Goal: Task Accomplishment & Management: Manage account settings

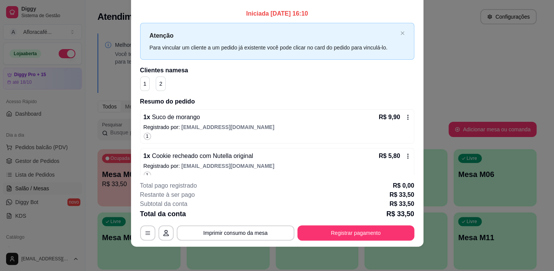
scroll to position [87, 0]
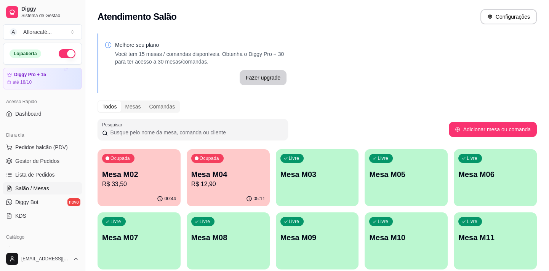
click at [356, 182] on div "Livre Mesa M03" at bounding box center [317, 173] width 83 height 48
click at [134, 195] on div "00:44" at bounding box center [139, 198] width 80 height 14
click at [361, 172] on div "Ocupada Mesa M02 R$ 33,50 00:44 Ocupada Mesa M04 R$ 12,90 05:11 Livre Mesa M03 …" at bounding box center [316, 241] width 439 height 184
click at [343, 175] on p "Mesa M03" at bounding box center [317, 174] width 72 height 10
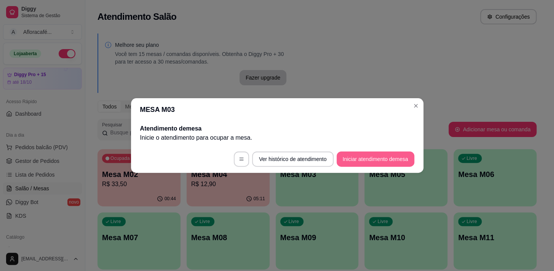
click at [403, 158] on button "Iniciar atendimento de mesa" at bounding box center [376, 159] width 78 height 15
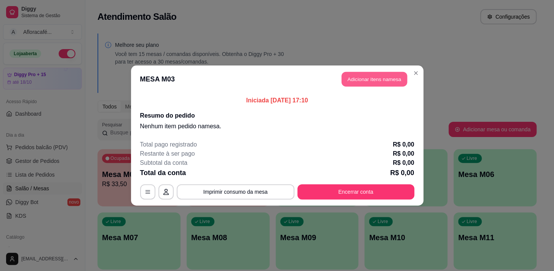
click at [369, 84] on button "Adicionar itens na mesa" at bounding box center [374, 79] width 65 height 15
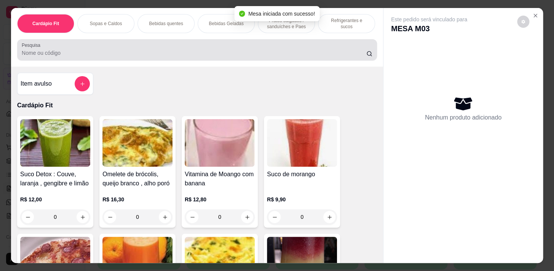
click at [314, 47] on div at bounding box center [197, 49] width 351 height 15
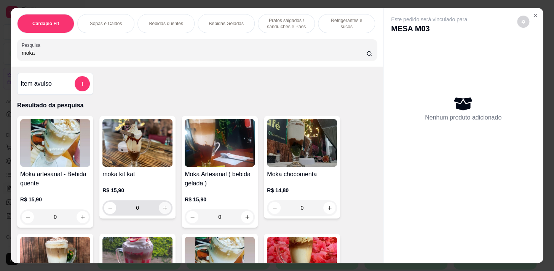
type input "moka"
click at [162, 209] on icon "increase-product-quantity" at bounding box center [165, 208] width 6 height 6
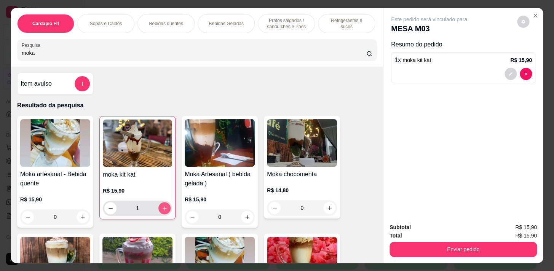
click at [216, 57] on input "moka" at bounding box center [194, 53] width 345 height 8
type input "1"
type input "m"
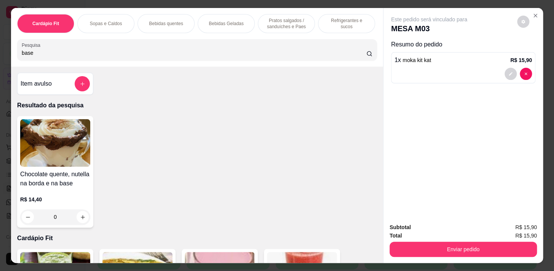
type input "base"
click at [78, 217] on div "0" at bounding box center [55, 216] width 70 height 15
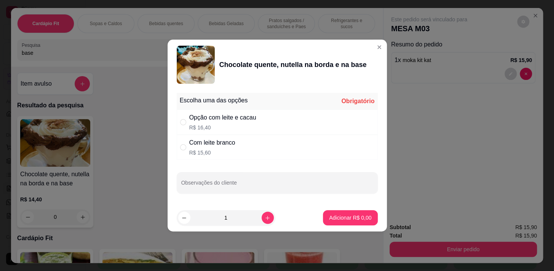
click at [199, 115] on div "Opção com leite e cacau" at bounding box center [222, 117] width 67 height 9
radio input "true"
click at [344, 219] on p "Adicionar R$ 16,40" at bounding box center [348, 218] width 45 height 8
type input "1"
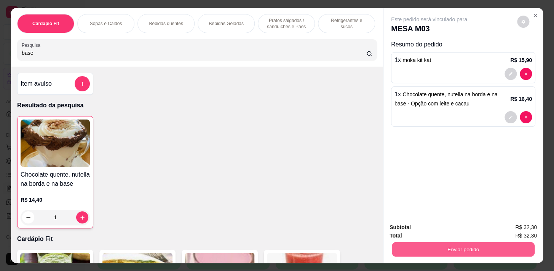
click at [523, 250] on button "Enviar pedido" at bounding box center [463, 249] width 143 height 15
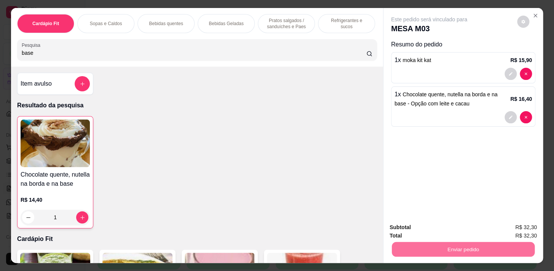
click at [531, 222] on button "Enviar pedido" at bounding box center [517, 228] width 42 height 14
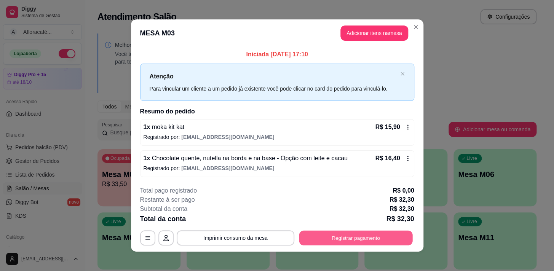
click at [338, 235] on button "Registrar pagamento" at bounding box center [355, 237] width 113 height 15
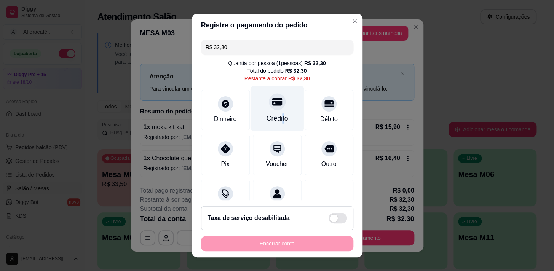
click at [275, 112] on div "Crédito" at bounding box center [277, 108] width 54 height 45
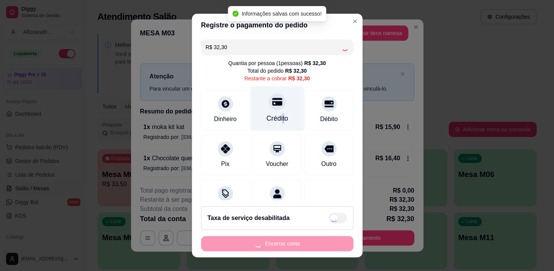
type input "R$ 0,00"
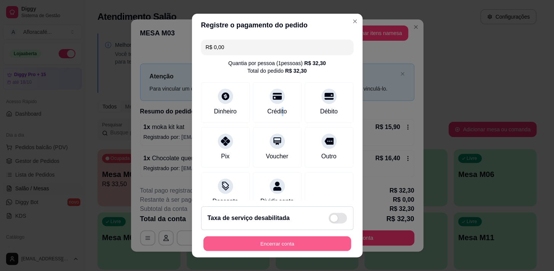
click at [311, 244] on button "Encerrar conta" at bounding box center [277, 243] width 148 height 15
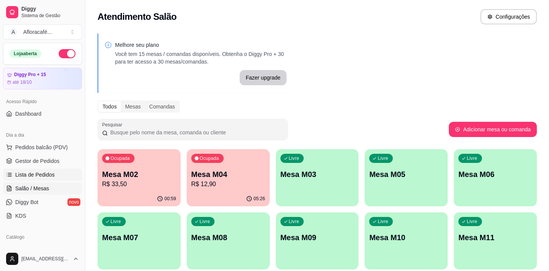
click at [48, 171] on span "Lista de Pedidos" at bounding box center [35, 175] width 40 height 8
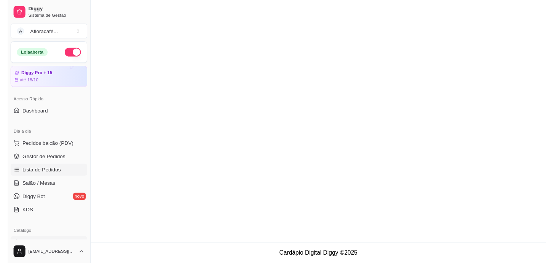
scroll to position [104, 0]
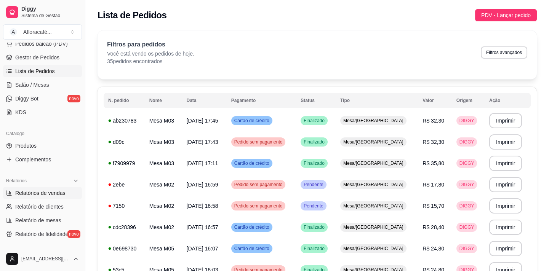
click at [61, 193] on span "Relatórios de vendas" at bounding box center [40, 193] width 50 height 8
select select "ALL"
select select "0"
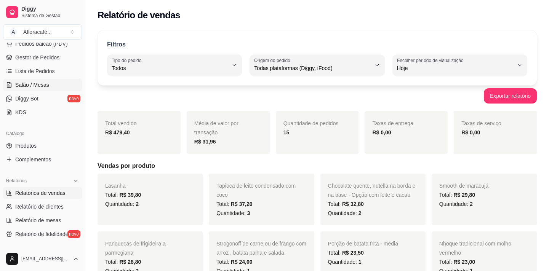
click at [40, 86] on span "Salão / Mesas" at bounding box center [32, 85] width 34 height 8
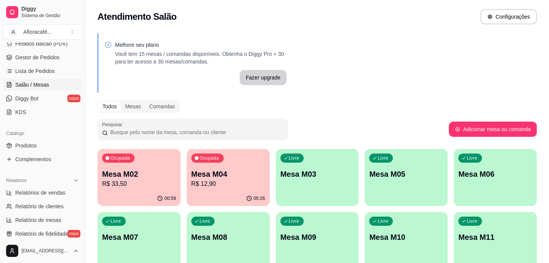
click at [69, 139] on div "Catálogo" at bounding box center [42, 134] width 79 height 12
click at [69, 143] on link "Produtos" at bounding box center [42, 146] width 79 height 12
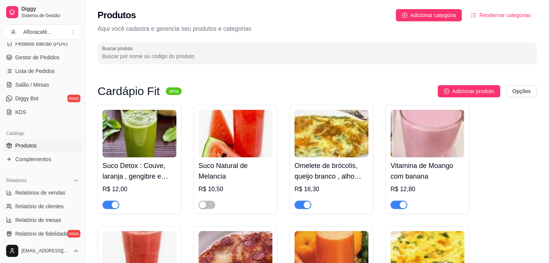
click at [186, 60] on input "Buscar produto" at bounding box center [317, 57] width 430 height 8
type input "y"
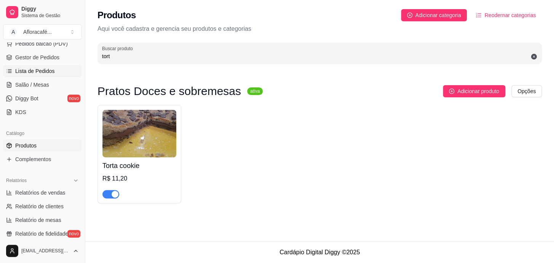
type input "tort"
click at [36, 87] on span "Salão / Mesas" at bounding box center [32, 85] width 34 height 8
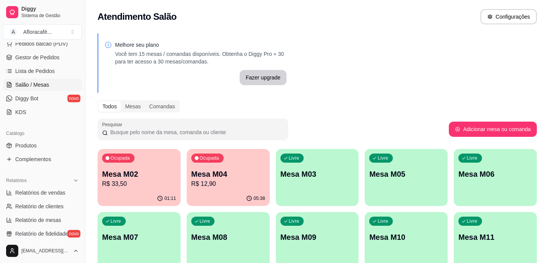
click at [131, 177] on p "Mesa M02" at bounding box center [139, 174] width 74 height 11
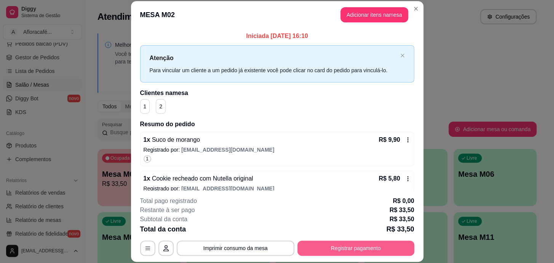
drag, startPoint x: 341, startPoint y: 238, endPoint x: 341, endPoint y: 246, distance: 7.6
click at [341, 245] on div "**********" at bounding box center [277, 226] width 274 height 59
click at [343, 251] on button "Registrar pagamento" at bounding box center [355, 248] width 117 height 15
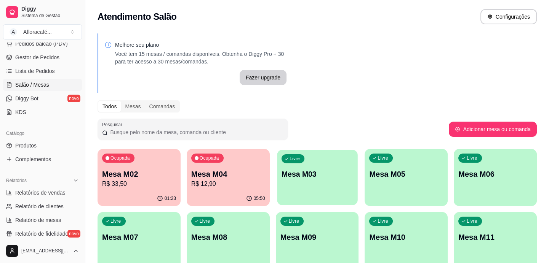
click at [346, 171] on p "Mesa M03" at bounding box center [317, 174] width 72 height 10
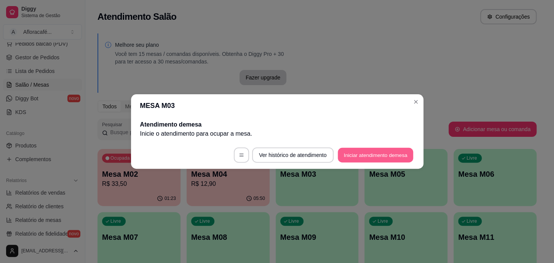
click at [379, 152] on button "Iniciar atendimento de mesa" at bounding box center [375, 155] width 75 height 15
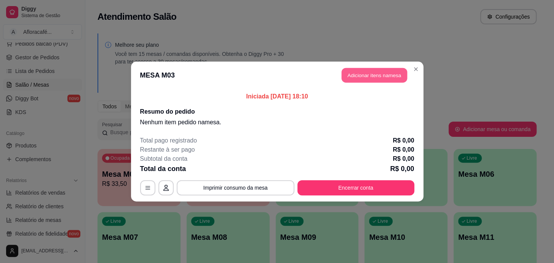
click at [379, 78] on button "Adicionar itens na mesa" at bounding box center [374, 75] width 65 height 15
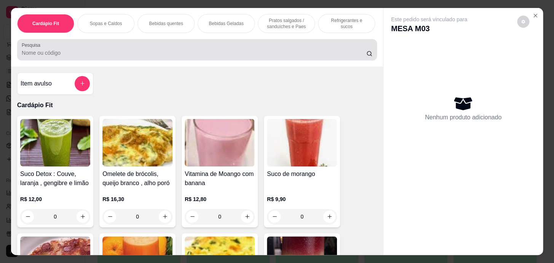
click at [276, 61] on div "Pesquisa" at bounding box center [197, 49] width 360 height 21
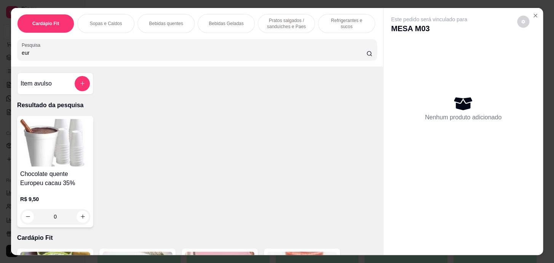
type input "eur"
click at [83, 221] on div "0" at bounding box center [55, 216] width 70 height 15
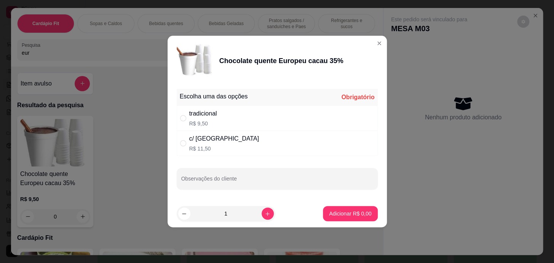
drag, startPoint x: 225, startPoint y: 118, endPoint x: 276, endPoint y: 123, distance: 51.2
click at [225, 118] on div "tradicional R$ 9,50" at bounding box center [277, 118] width 201 height 25
radio input "true"
click at [351, 217] on button "Adicionar R$ 9,50" at bounding box center [350, 213] width 54 height 15
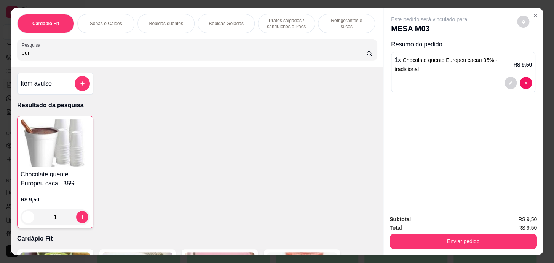
type input "1"
click at [105, 21] on p "Sopas e Caldos" at bounding box center [106, 24] width 32 height 6
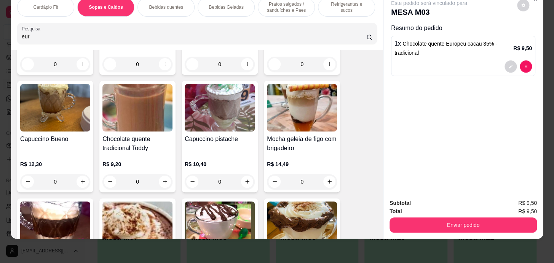
scroll to position [1311, 0]
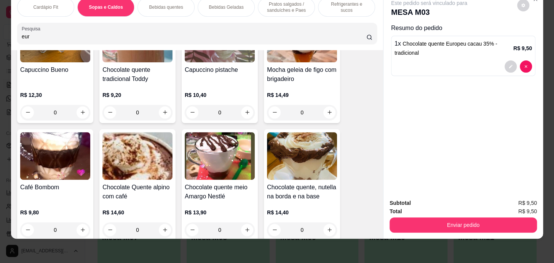
click at [164, 224] on div "0" at bounding box center [137, 230] width 70 height 15
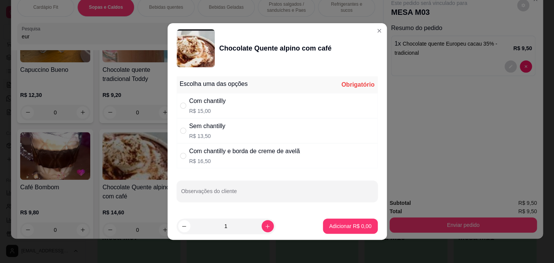
click at [214, 101] on div "Com chantilly" at bounding box center [207, 101] width 37 height 9
radio input "true"
click at [324, 222] on button "Adicionar R$ 15,00" at bounding box center [348, 226] width 57 height 15
type input "1"
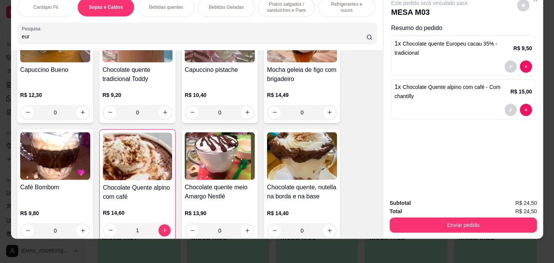
click at [281, 5] on p "Pratos salgados / sanduíches e Paes" at bounding box center [286, 7] width 44 height 12
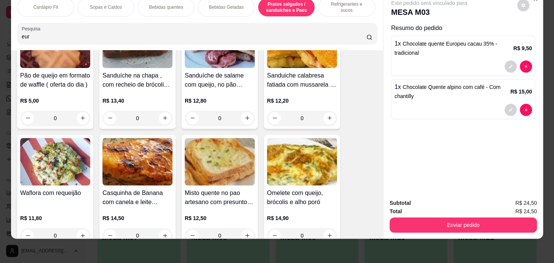
scroll to position [3388, 0]
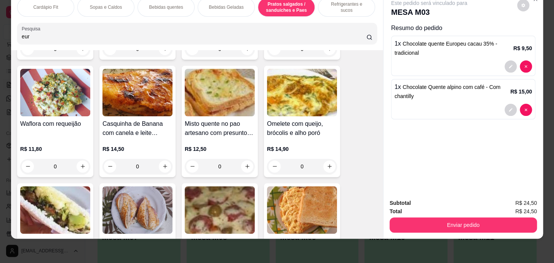
click at [162, 169] on div "0" at bounding box center [137, 166] width 70 height 15
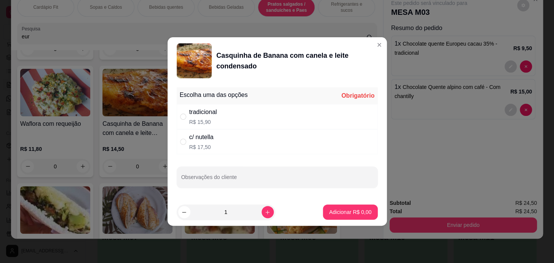
click at [231, 112] on div "tradicional R$ 15,90" at bounding box center [277, 116] width 201 height 25
radio input "true"
drag, startPoint x: 358, startPoint y: 203, endPoint x: 358, endPoint y: 212, distance: 9.1
click at [358, 211] on footer "1 Adicionar R$ 15,90" at bounding box center [277, 212] width 219 height 27
click at [357, 212] on p "Adicionar R$ 15,90" at bounding box center [348, 213] width 45 height 8
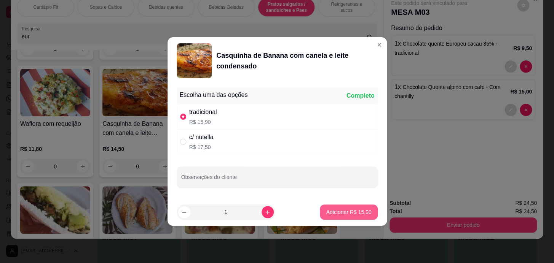
type input "1"
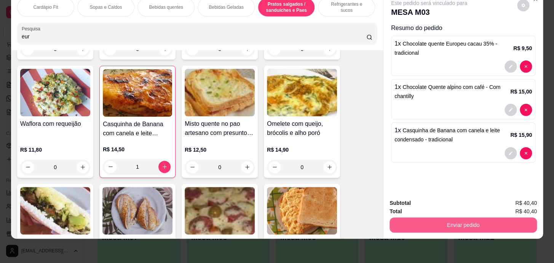
click at [498, 227] on button "Enviar pedido" at bounding box center [462, 225] width 147 height 15
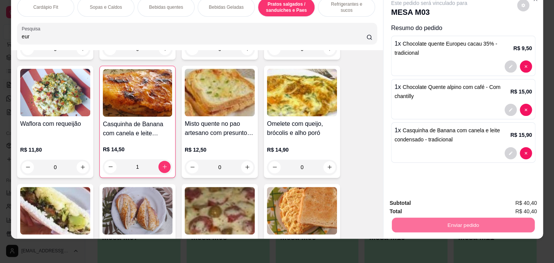
click at [517, 199] on button "Enviar pedido" at bounding box center [517, 201] width 42 height 14
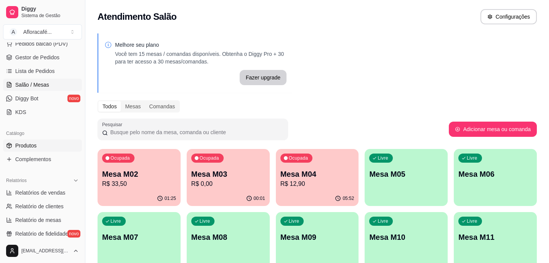
click at [59, 150] on link "Produtos" at bounding box center [42, 146] width 79 height 12
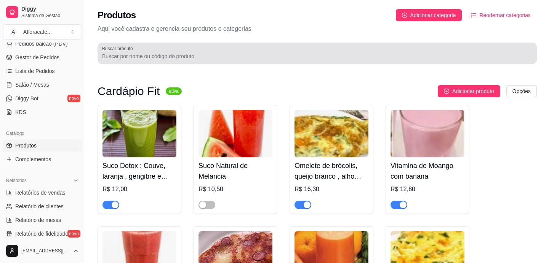
click at [325, 49] on div at bounding box center [317, 53] width 430 height 15
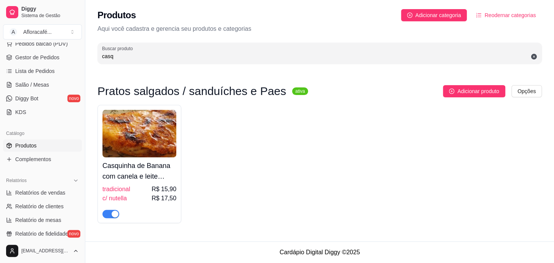
type input "casq"
click at [163, 187] on span "R$ 15,90" at bounding box center [164, 189] width 25 height 9
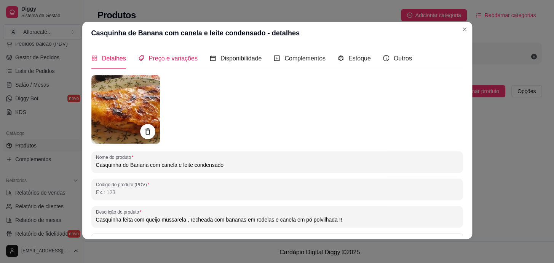
click at [172, 57] on span "Preço e variações" at bounding box center [173, 58] width 49 height 6
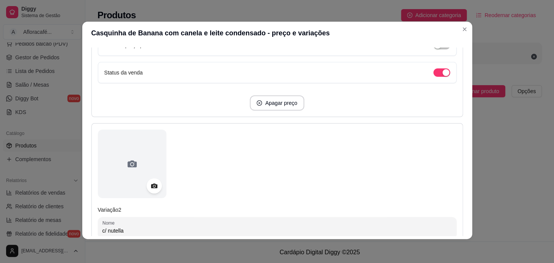
scroll to position [412, 0]
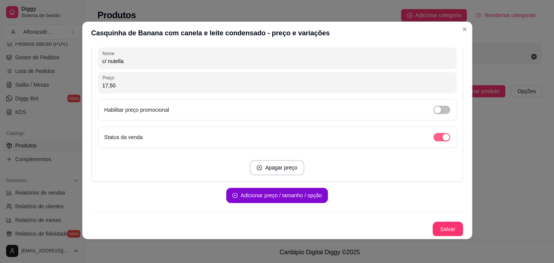
click at [442, 137] on div "button" at bounding box center [445, 137] width 7 height 7
click at [442, 237] on div "Detalhes Preço e variações Disponibilidade Complementos Estoque Outros Nome do …" at bounding box center [277, 142] width 390 height 195
click at [442, 226] on button "Salvar" at bounding box center [447, 229] width 30 height 15
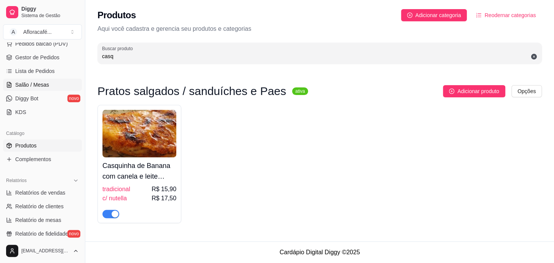
click at [22, 84] on span "Salão / Mesas" at bounding box center [32, 85] width 34 height 8
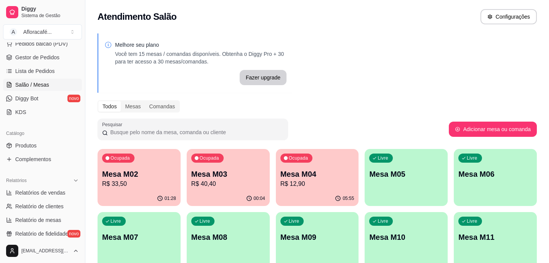
click at [110, 179] on p "Mesa M02" at bounding box center [139, 174] width 74 height 11
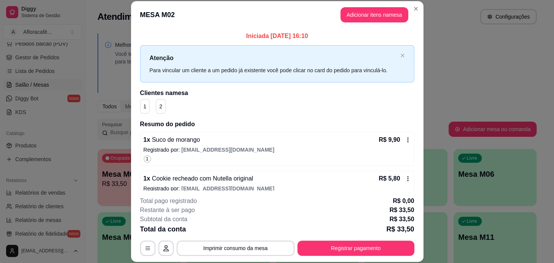
scroll to position [95, 0]
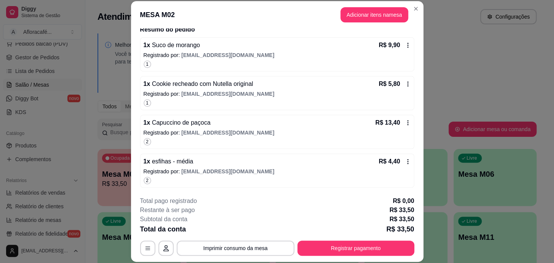
drag, startPoint x: 355, startPoint y: 261, endPoint x: 358, endPoint y: 244, distance: 17.3
click at [354, 258] on footer "**********" at bounding box center [277, 227] width 292 height 72
click at [358, 244] on button "Registrar pagamento" at bounding box center [355, 248] width 117 height 15
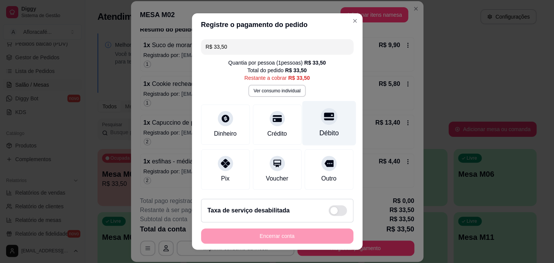
click at [321, 109] on div at bounding box center [329, 116] width 17 height 17
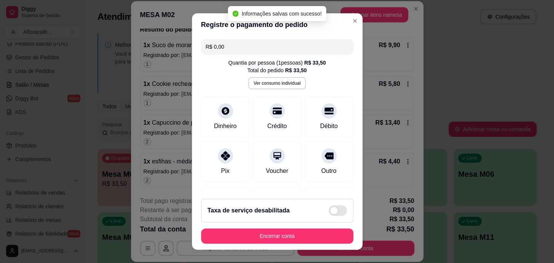
scroll to position [85, 0]
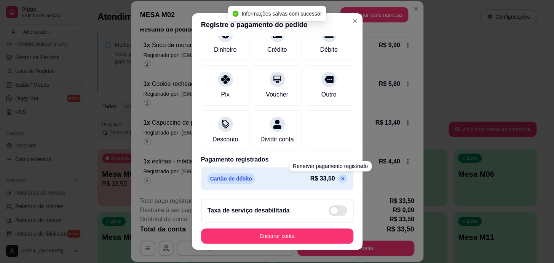
click at [341, 178] on icon at bounding box center [342, 178] width 3 height 3
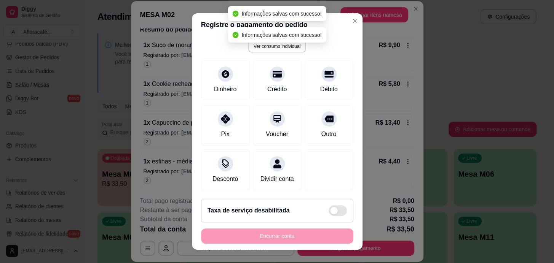
scroll to position [53, 0]
click at [227, 121] on div "Pix" at bounding box center [225, 123] width 54 height 45
type input "R$ 0,00"
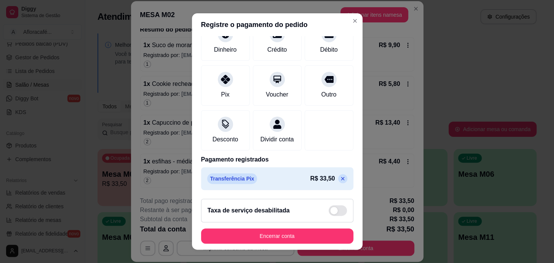
click at [321, 245] on footer "Taxa de serviço desabilitada Encerrar conta" at bounding box center [277, 221] width 171 height 57
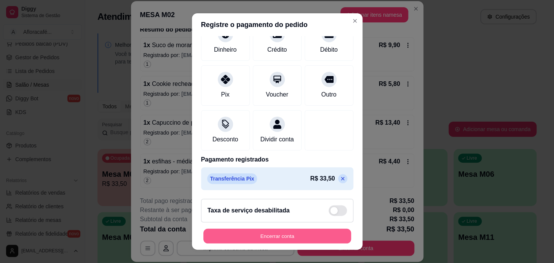
click at [320, 236] on button "Encerrar conta" at bounding box center [277, 236] width 148 height 15
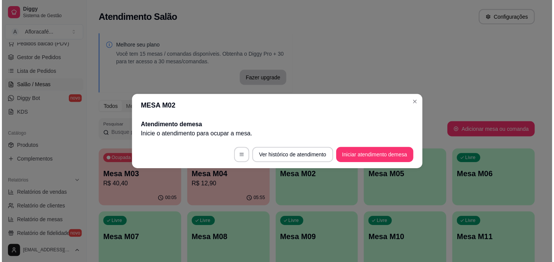
scroll to position [0, 0]
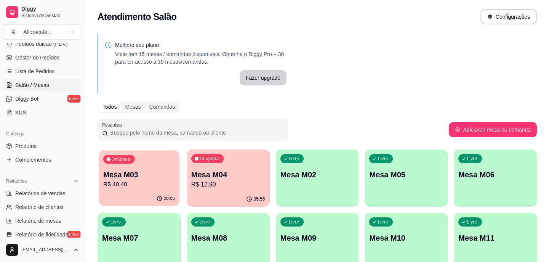
click at [149, 195] on div "00:05" at bounding box center [139, 198] width 80 height 14
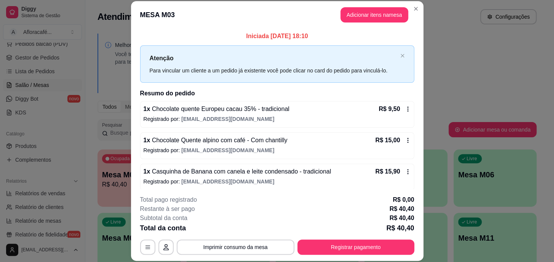
scroll to position [3, 0]
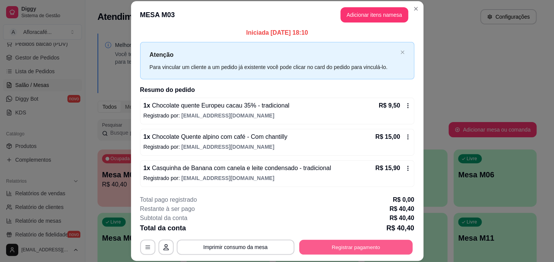
click at [378, 245] on button "Registrar pagamento" at bounding box center [355, 246] width 113 height 15
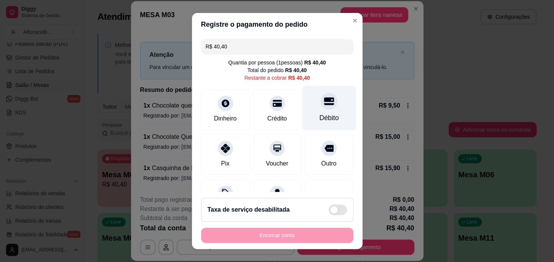
click at [332, 102] on div "Débito" at bounding box center [329, 108] width 54 height 45
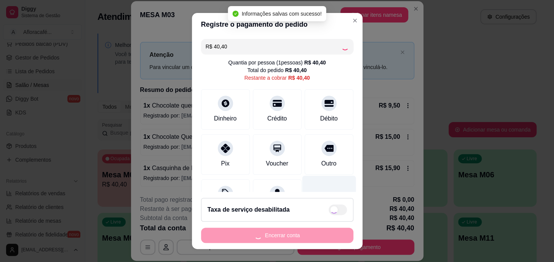
type input "R$ 0,00"
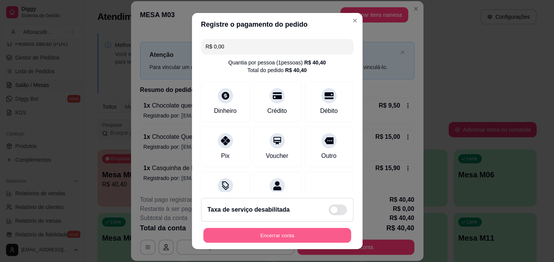
click at [332, 233] on button "Encerrar conta" at bounding box center [277, 234] width 148 height 15
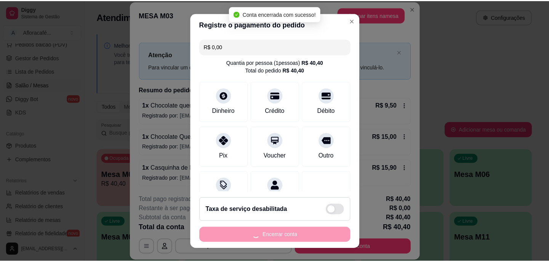
scroll to position [0, 0]
